Goal: Register for event/course

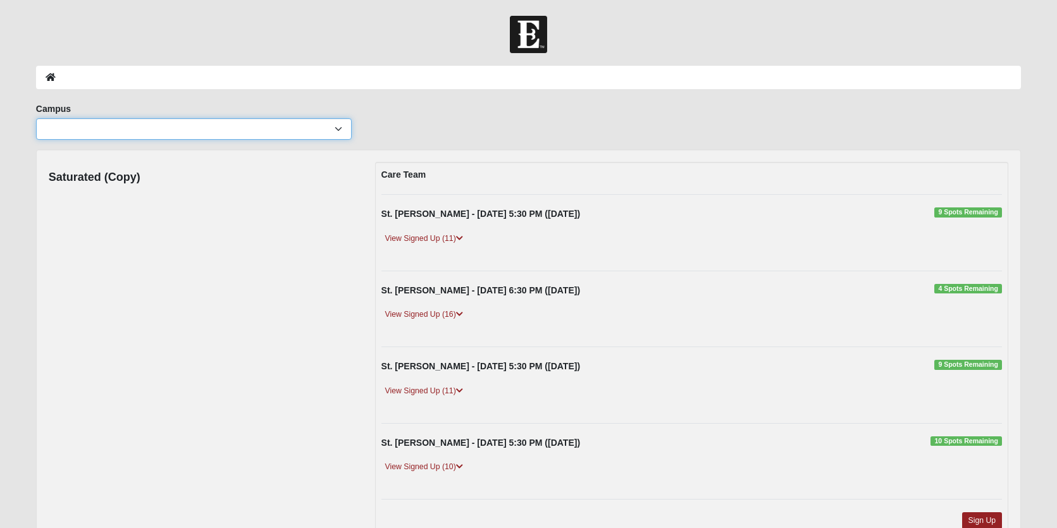
click at [339, 128] on select "Arlington Baymeadows Eleven22 Online [PERSON_NAME][GEOGRAPHIC_DATA] Jesup [GEOG…" at bounding box center [194, 129] width 316 height 22
select select "11"
click at [36, 118] on select "Arlington Baymeadows Eleven22 Online [PERSON_NAME][GEOGRAPHIC_DATA] Jesup [GEOG…" at bounding box center [194, 129] width 316 height 22
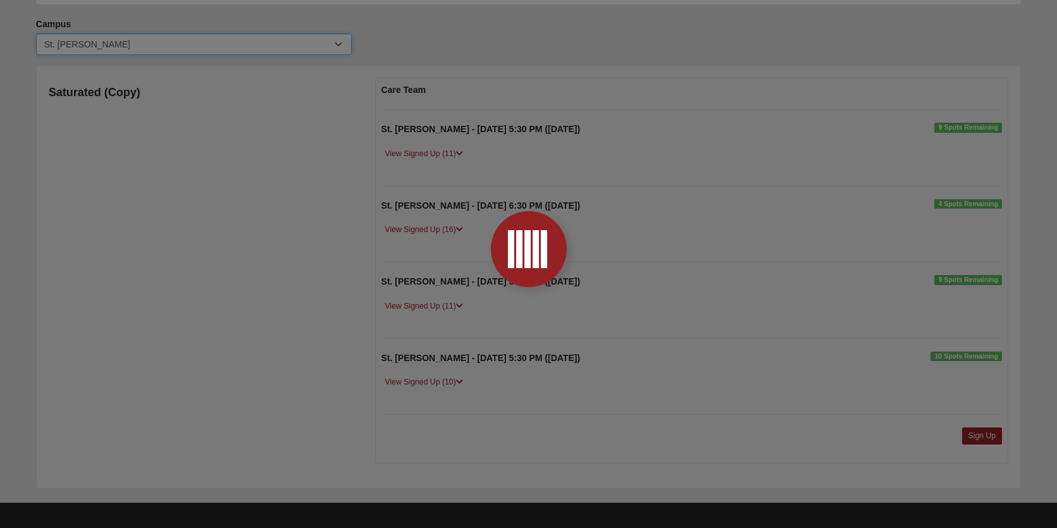
scroll to position [92, 0]
